Goal: Navigation & Orientation: Find specific page/section

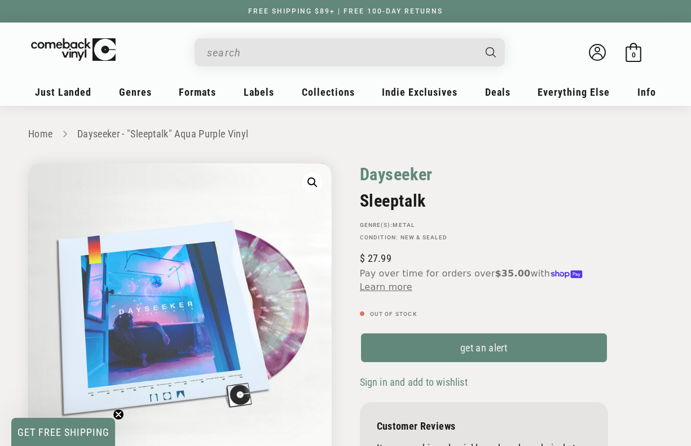
click at [405, 175] on link "Dayseeker" at bounding box center [396, 174] width 73 height 22
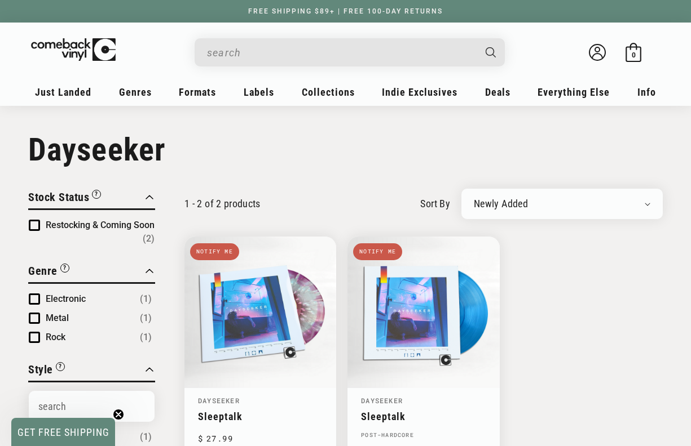
click at [273, 50] on input "When autocomplete results are available use up and down arrows to review and en…" at bounding box center [340, 52] width 267 height 23
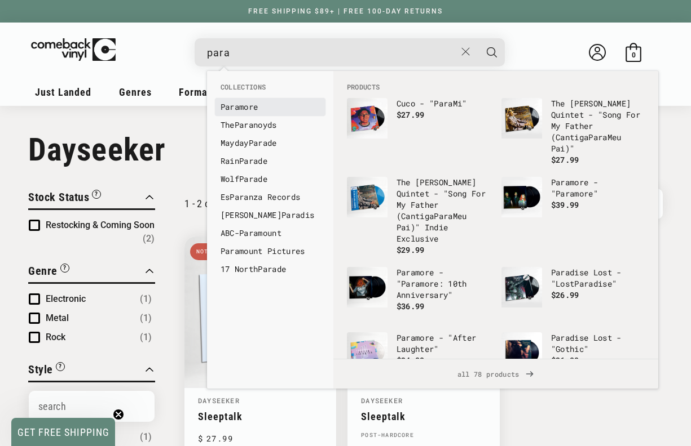
type input "para"
click at [251, 104] on link "Para more" at bounding box center [269, 106] width 99 height 11
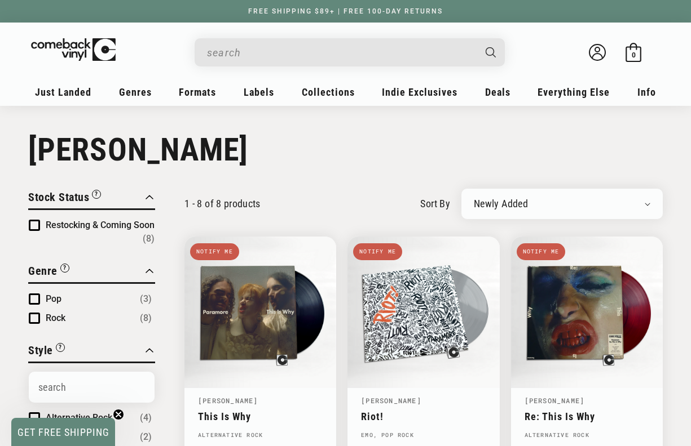
click at [287, 50] on input "When autocomplete results are available use up and down arrows to review and en…" at bounding box center [340, 52] width 267 height 23
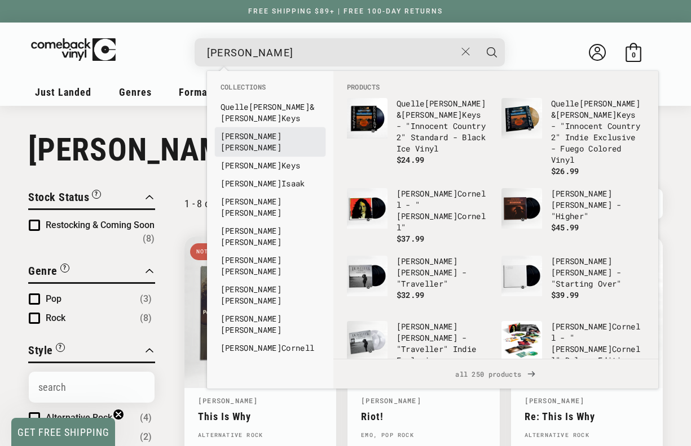
type input "chris s"
click at [276, 140] on link "Chris Stapleton" at bounding box center [269, 142] width 99 height 23
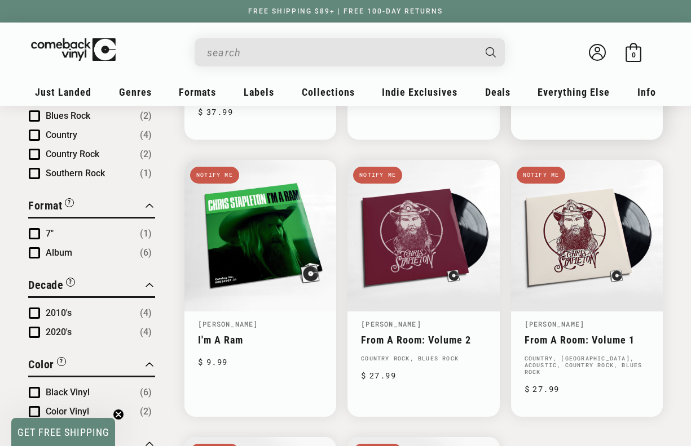
scroll to position [169, 0]
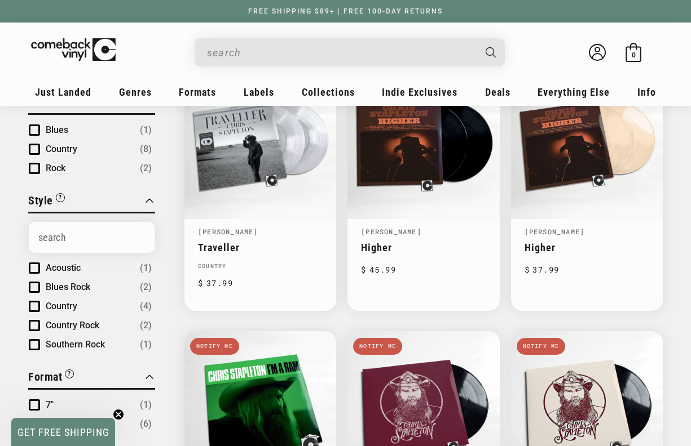
click at [390, 49] on input "When autocomplete results are available use up and down arrows to review and en…" at bounding box center [340, 52] width 267 height 23
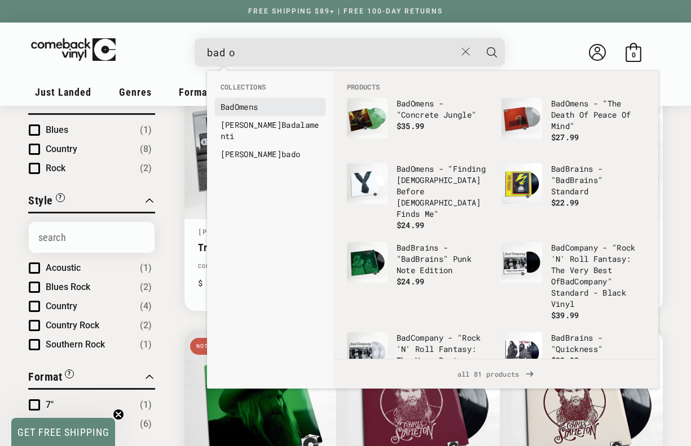
type input "bad o"
click at [248, 107] on link "Bad Omens" at bounding box center [269, 106] width 99 height 11
